Goal: Task Accomplishment & Management: Manage account settings

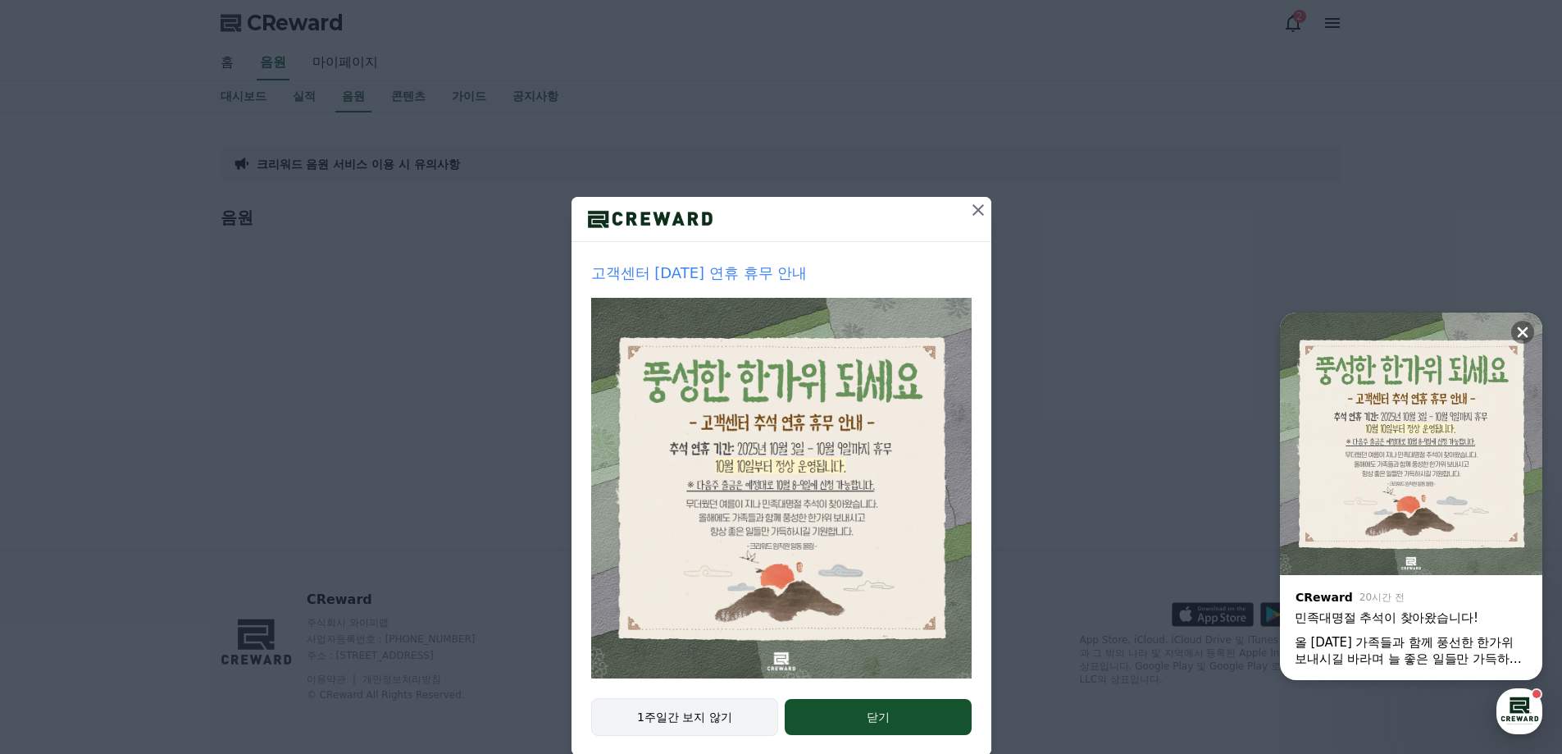
click at [693, 723] on button "1주일간 보지 않기" at bounding box center [685, 717] width 188 height 38
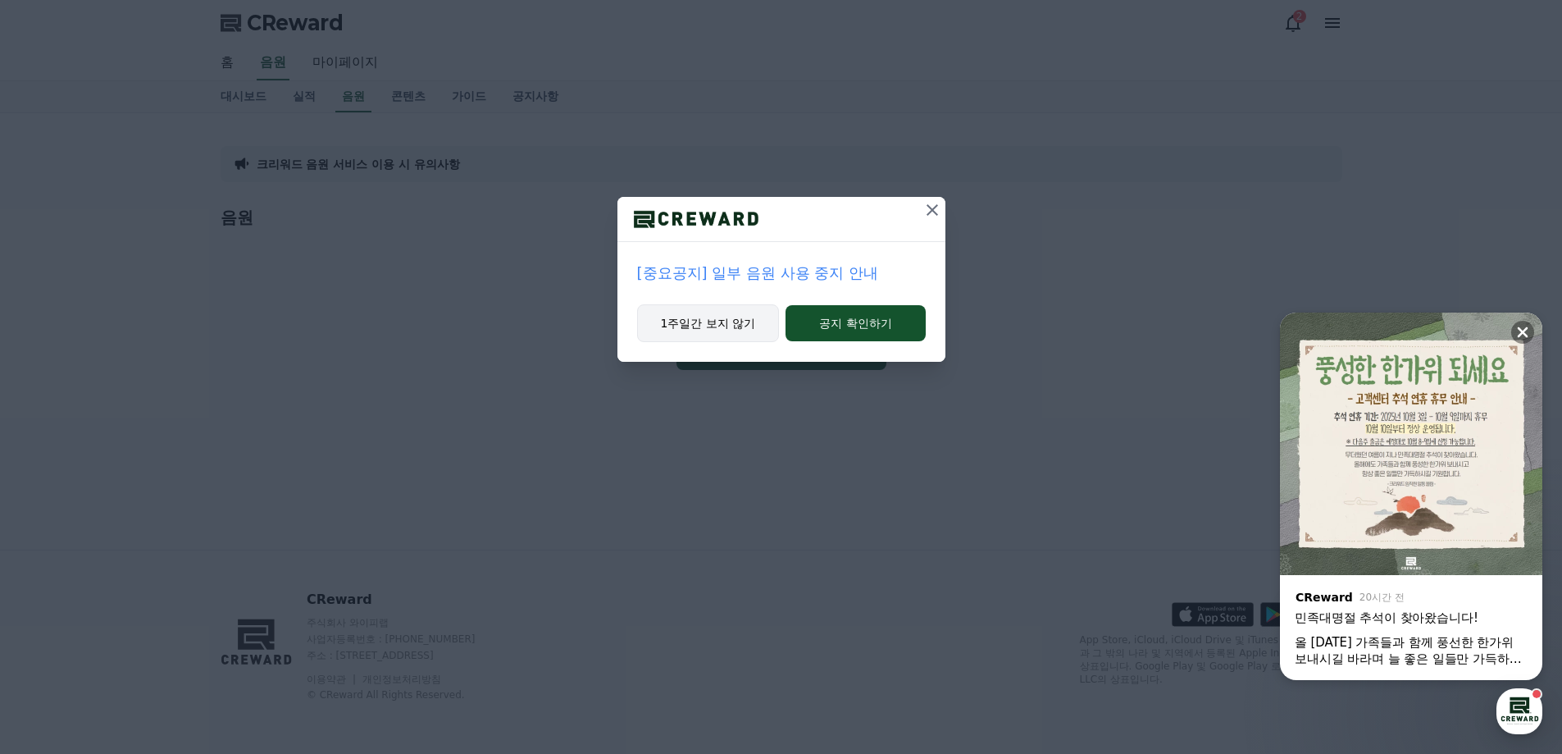
click at [725, 322] on button "1주일간 보지 않기" at bounding box center [708, 323] width 143 height 38
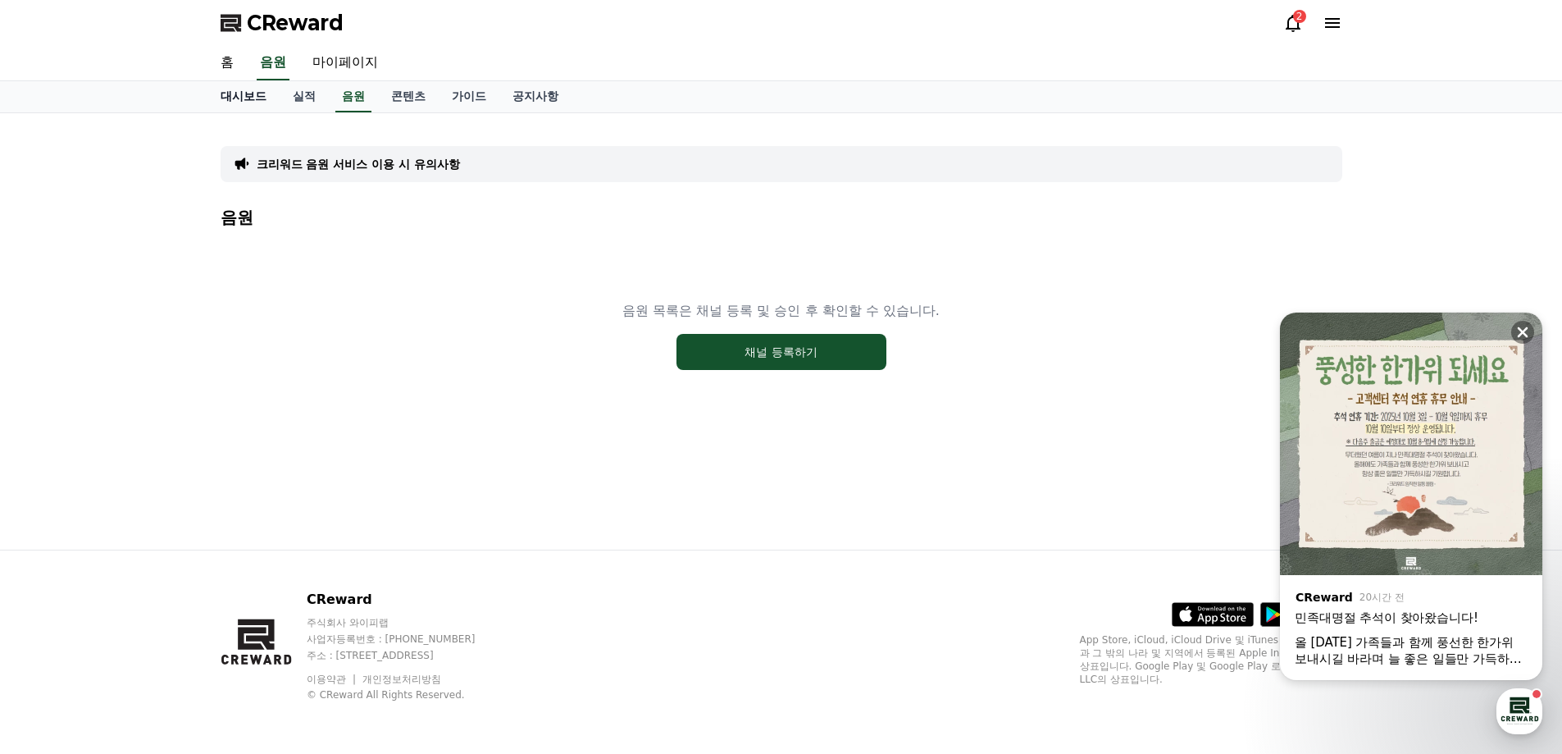
click at [258, 92] on link "대시보드" at bounding box center [243, 96] width 72 height 31
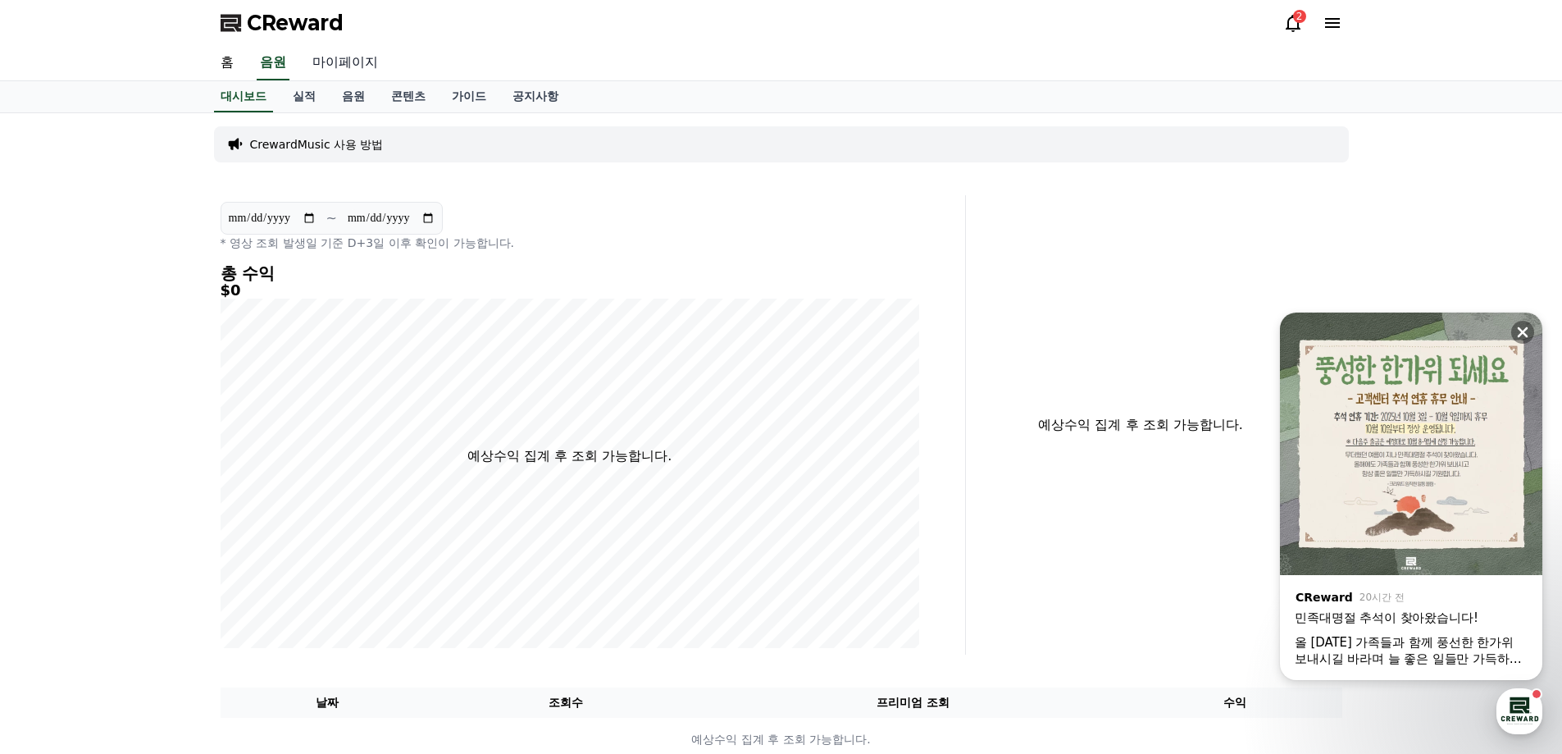
click at [339, 62] on link "마이페이지" at bounding box center [345, 63] width 92 height 34
select select "**********"
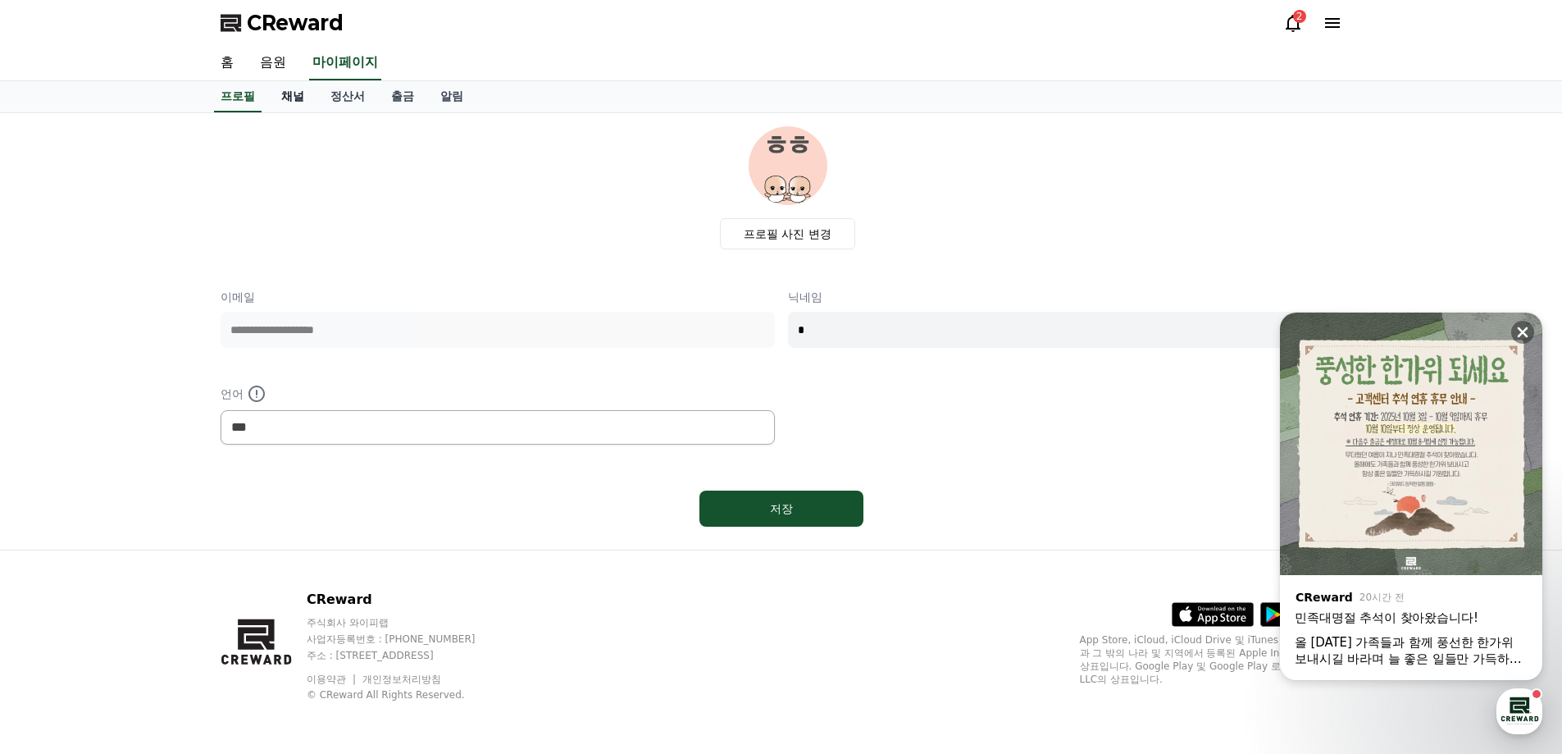
click at [294, 98] on link "채널" at bounding box center [292, 96] width 49 height 31
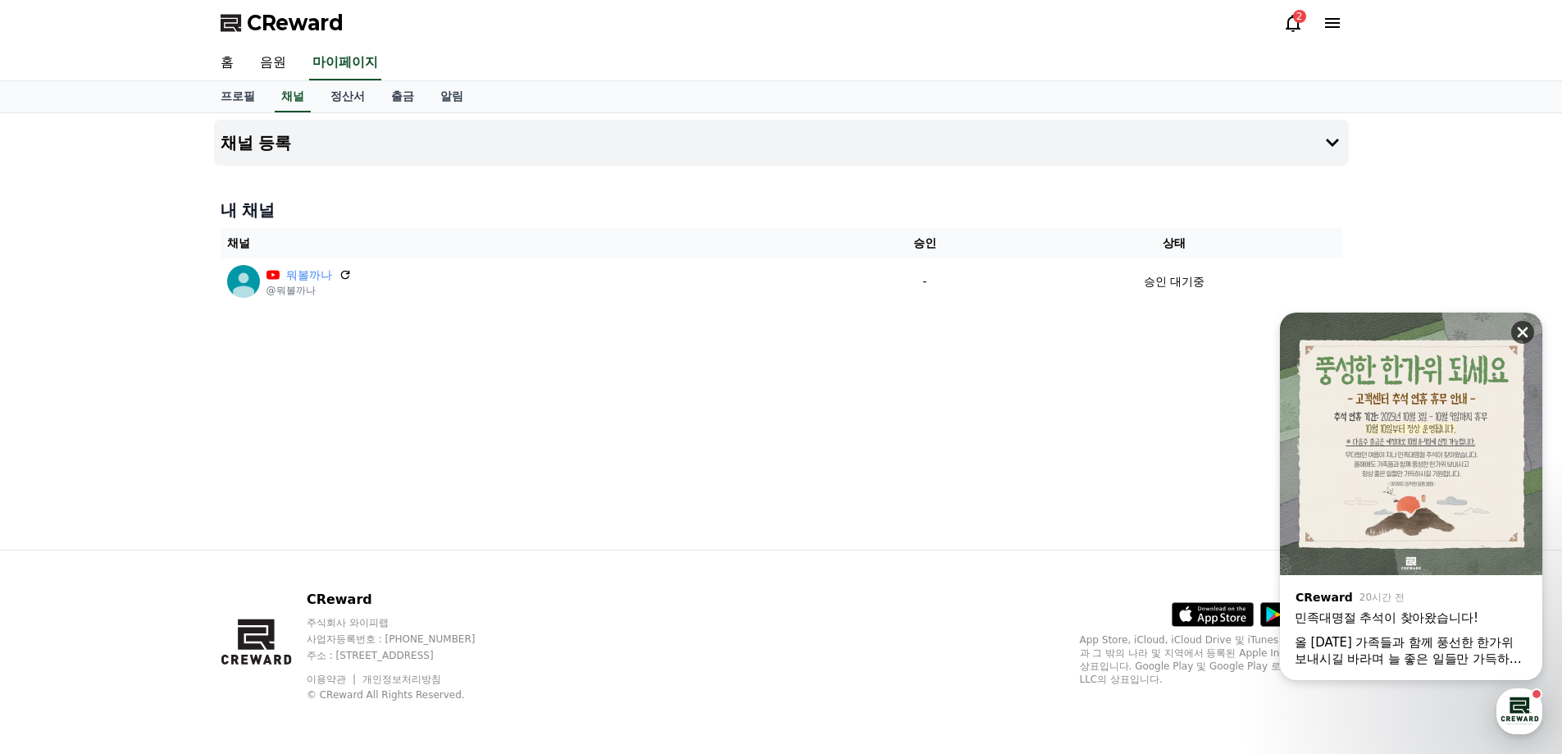
click at [1517, 330] on icon at bounding box center [1523, 332] width 16 height 16
